Goal: Communication & Community: Ask a question

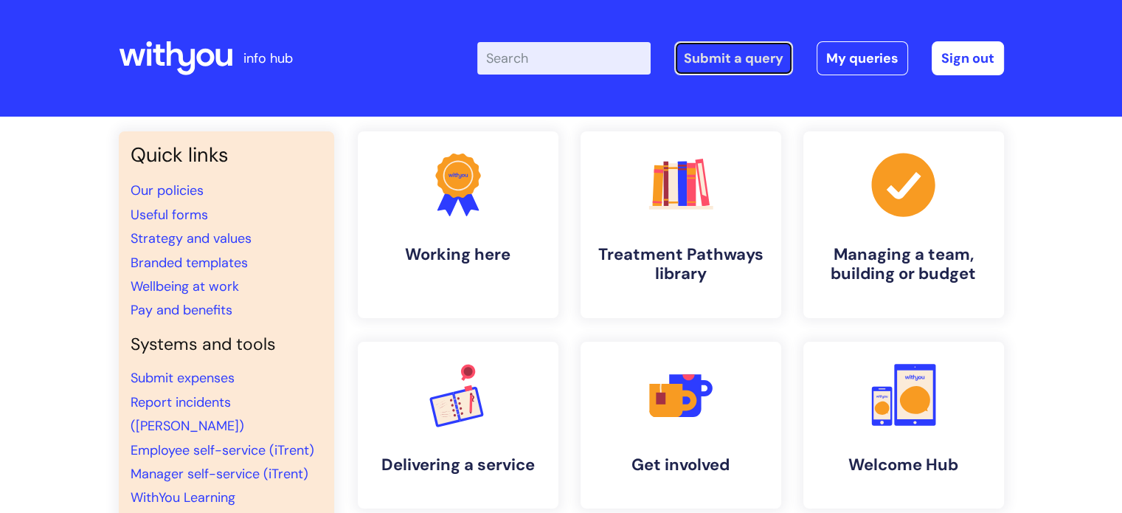
click at [715, 64] on link "Submit a query" at bounding box center [733, 58] width 119 height 34
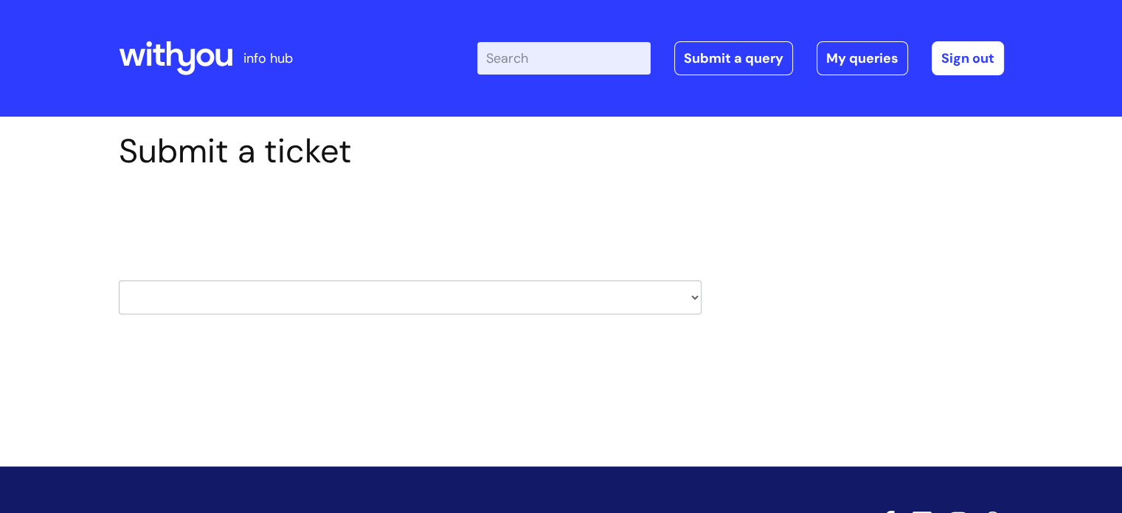
click at [520, 299] on select "HR / People IT and Support Clinical Drug Alerts Finance Accounts Data Support T…" at bounding box center [410, 297] width 583 height 34
select select "it_and_support"
click at [119, 280] on select "HR / People IT and Support Clinical Drug Alerts Finance Accounts Data Support T…" at bounding box center [410, 297] width 583 height 34
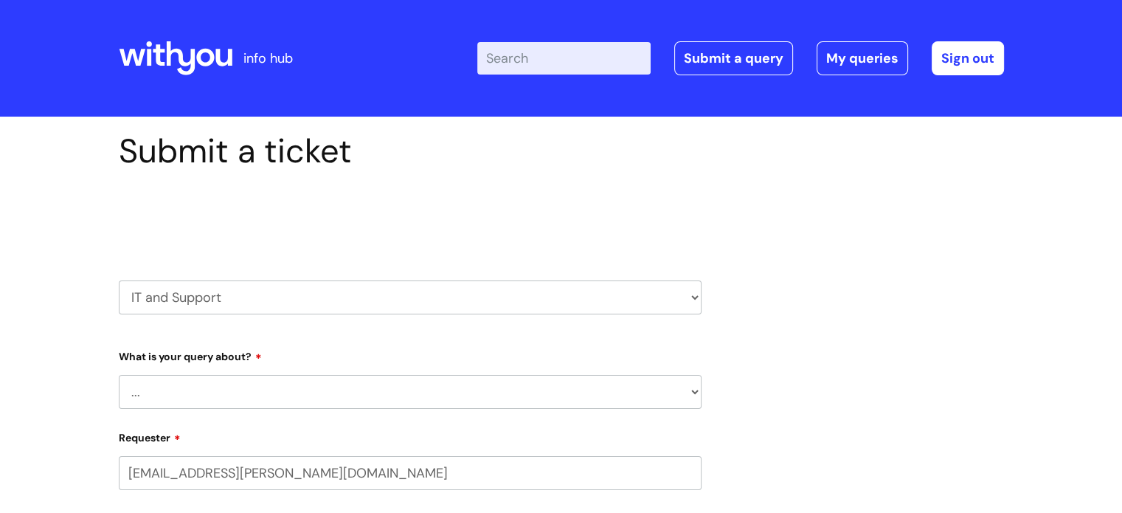
click at [353, 375] on select "... Mobile Phone Reset & MFA Accounts, Starters and Leavers IT Hardware issue I…" at bounding box center [410, 392] width 583 height 34
select select "Something Else"
click at [119, 375] on select "... Mobile Phone Reset & MFA Accounts, Starters and Leavers IT Hardware issue I…" at bounding box center [410, 392] width 583 height 34
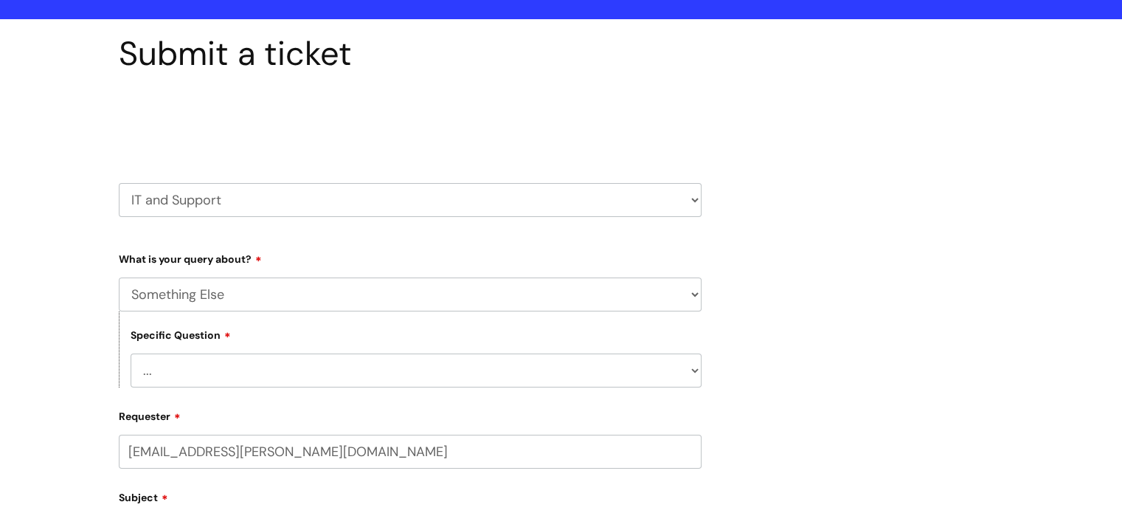
scroll to position [221, 0]
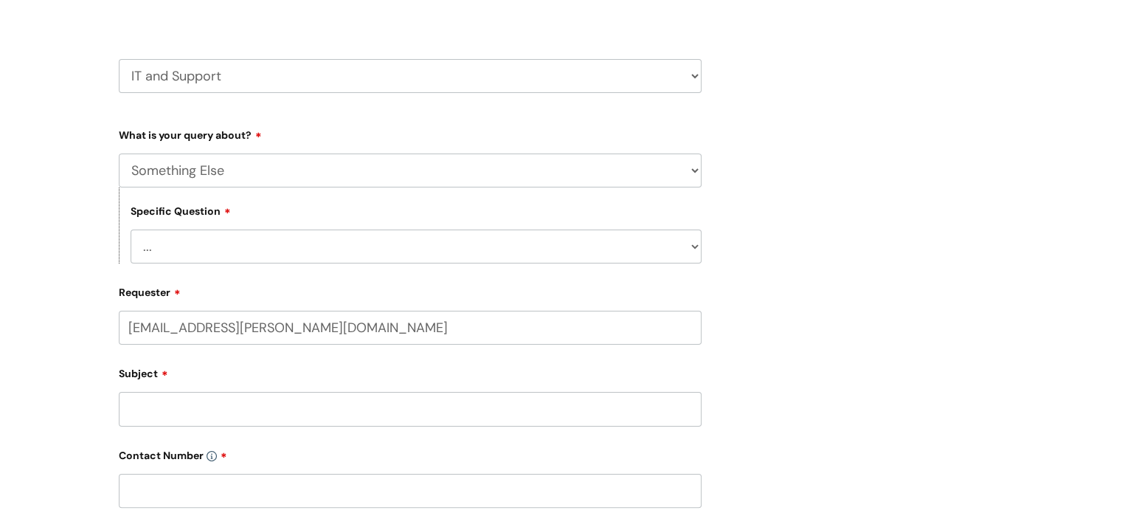
click at [302, 246] on select "... My problem is not listed" at bounding box center [416, 247] width 571 height 34
select select "My problem is not listed"
click at [131, 230] on select "... My problem is not listed" at bounding box center [416, 247] width 571 height 34
click at [230, 398] on input "Subject" at bounding box center [410, 409] width 583 height 34
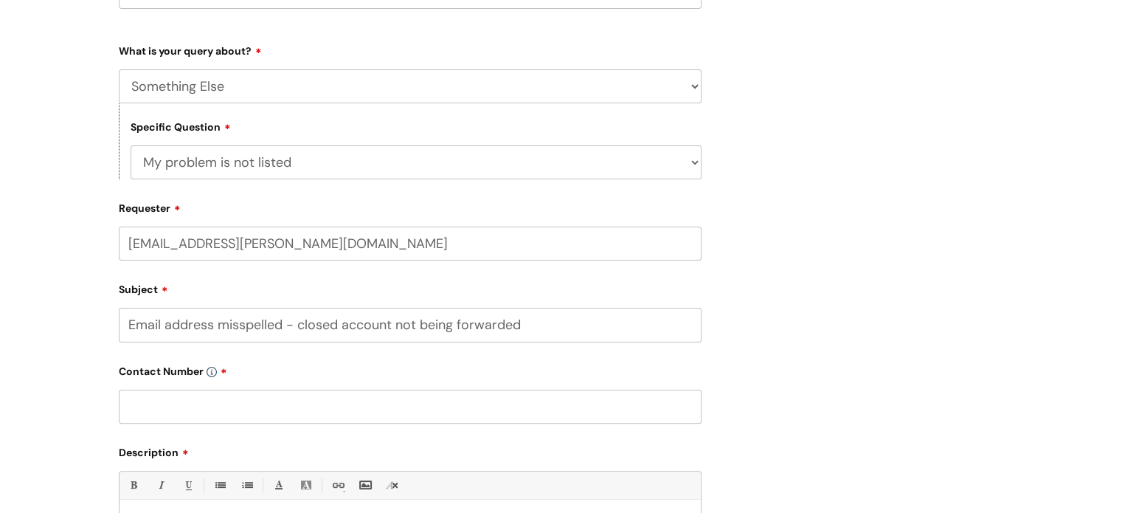
scroll to position [369, 0]
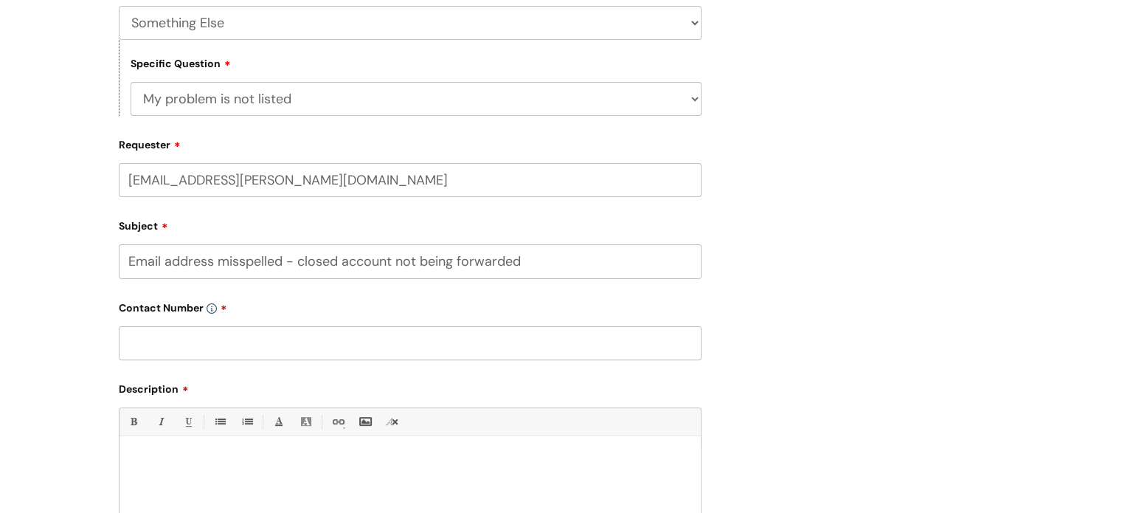
type input "Email address misspelled - closed account not being forwarded"
click at [189, 333] on input "text" at bounding box center [410, 343] width 583 height 34
paste input "07974 883433"
type input "07974 883433"
click at [205, 454] on div at bounding box center [411, 495] width 582 height 102
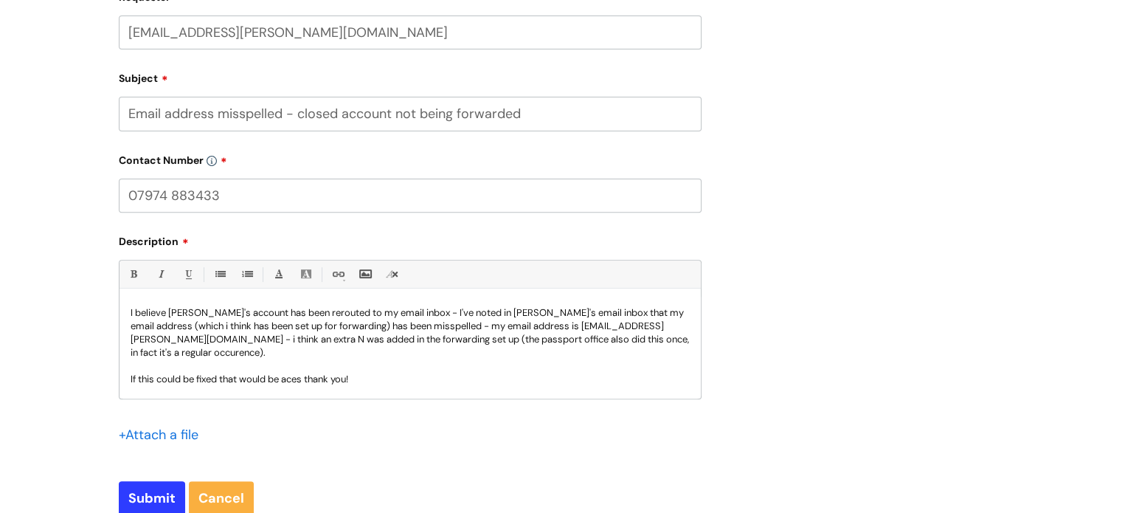
scroll to position [41, 0]
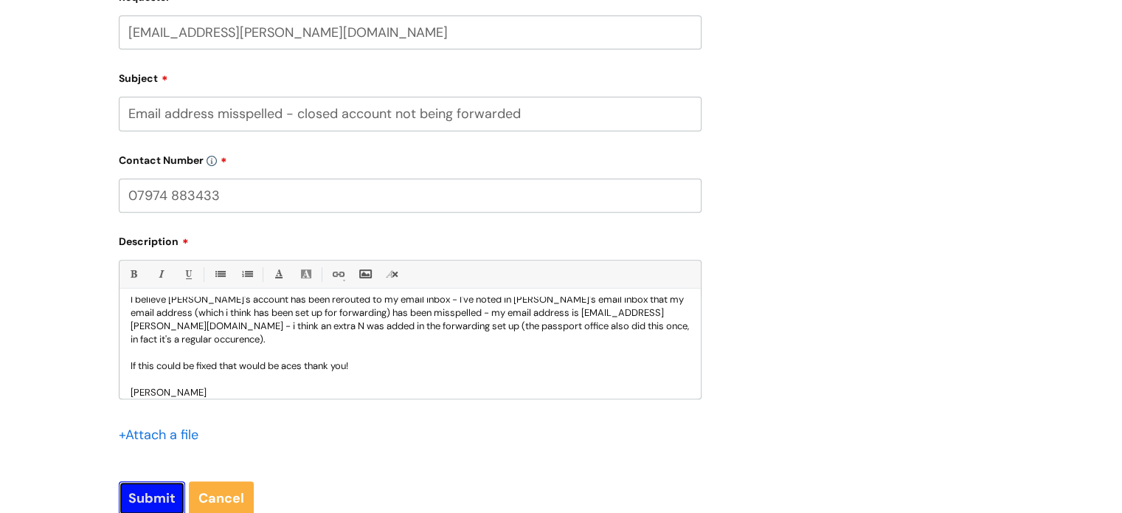
drag, startPoint x: 156, startPoint y: 486, endPoint x: 156, endPoint y: 494, distance: 8.1
click at [156, 488] on input "Submit" at bounding box center [152, 498] width 66 height 34
type input "Please Wait..."
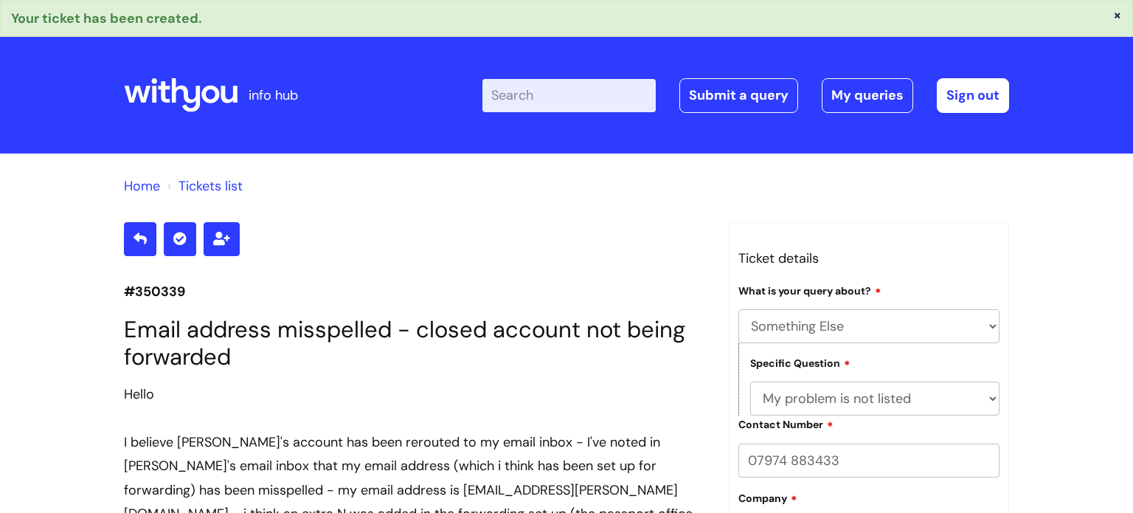
select select "Something Else"
select select "My problem is not listed"
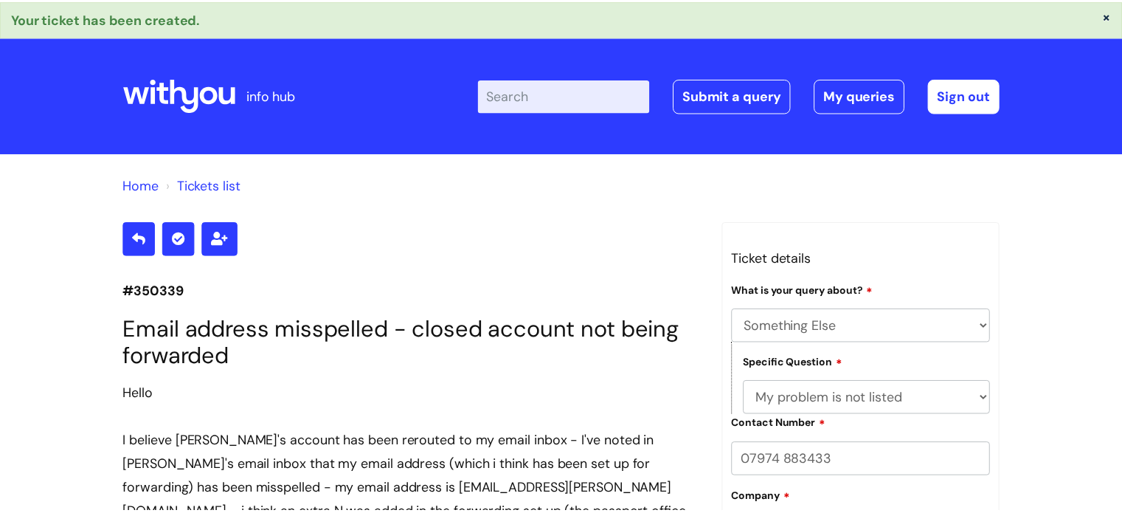
scroll to position [489, 0]
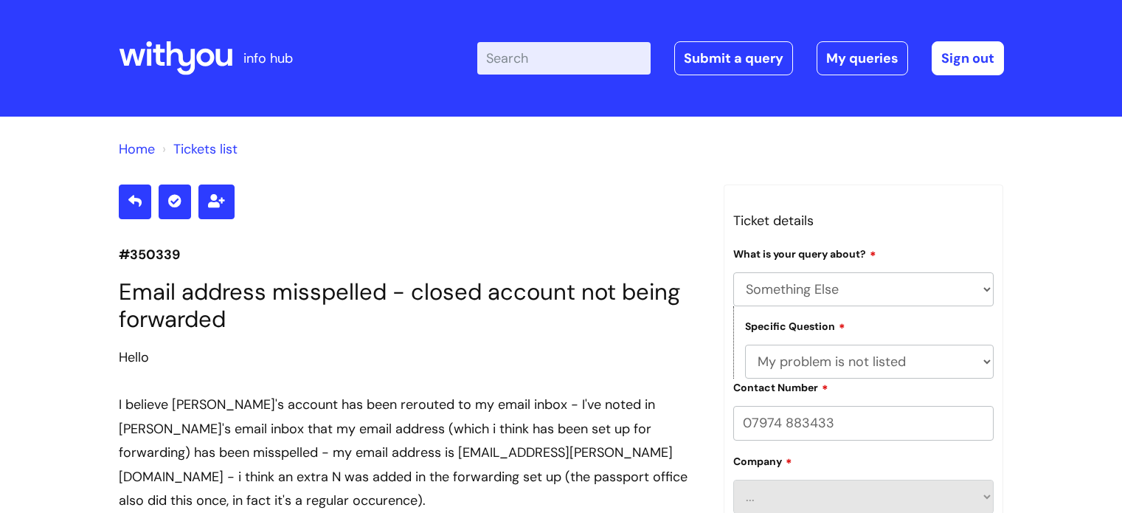
select select "Something Else"
select select "My problem is not listed"
